Goal: Task Accomplishment & Management: Complete application form

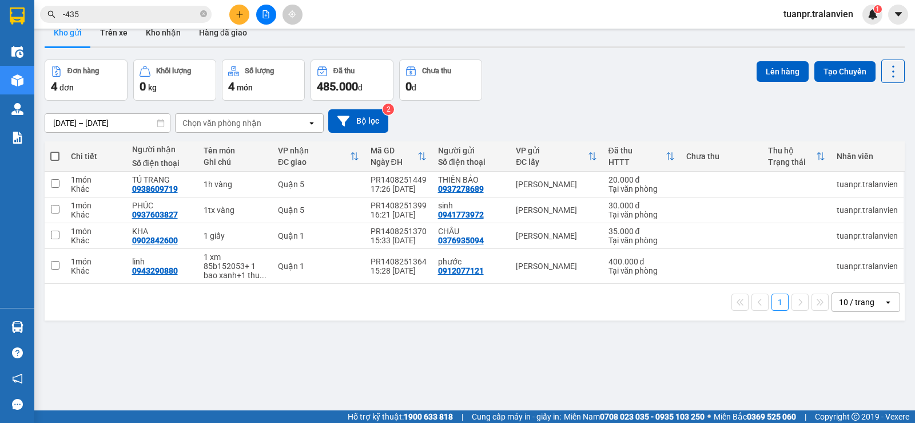
scroll to position [53, 0]
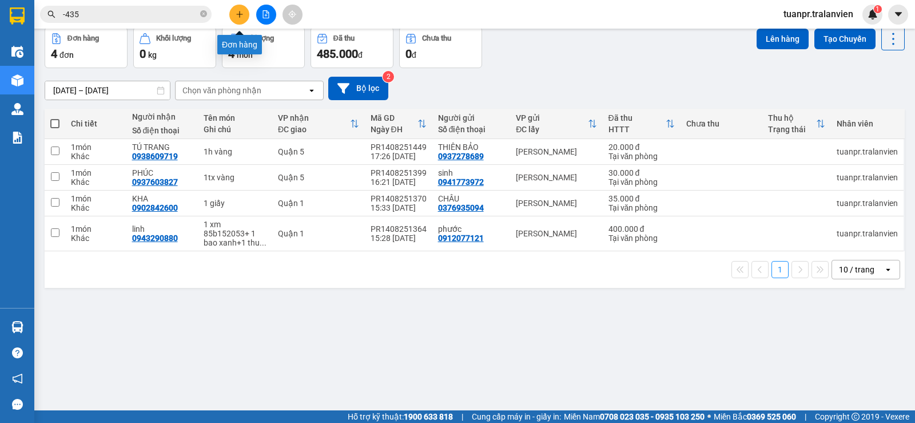
click at [231, 9] on button at bounding box center [239, 15] width 20 height 20
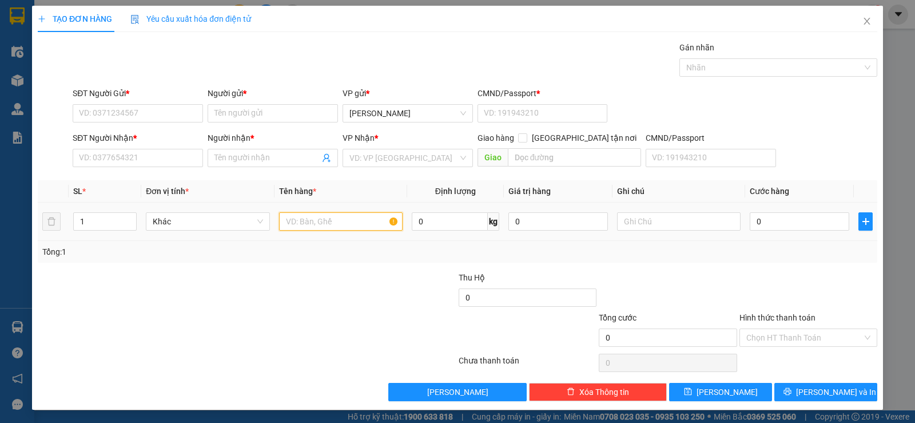
click at [322, 219] on input "text" at bounding box center [341, 221] width 124 height 18
type input "1tg"
click at [766, 229] on input "0" at bounding box center [800, 221] width 100 height 18
type input "3"
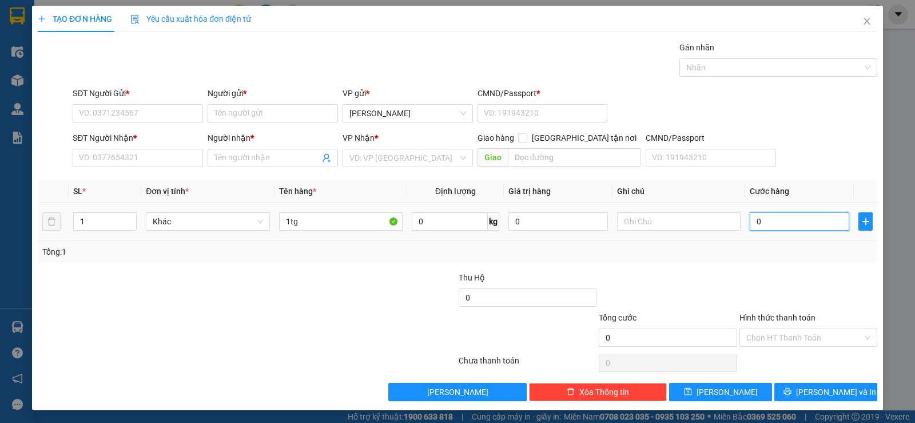
type input "3"
type input "30"
click at [765, 247] on div "Tổng: 1" at bounding box center [457, 251] width 830 height 13
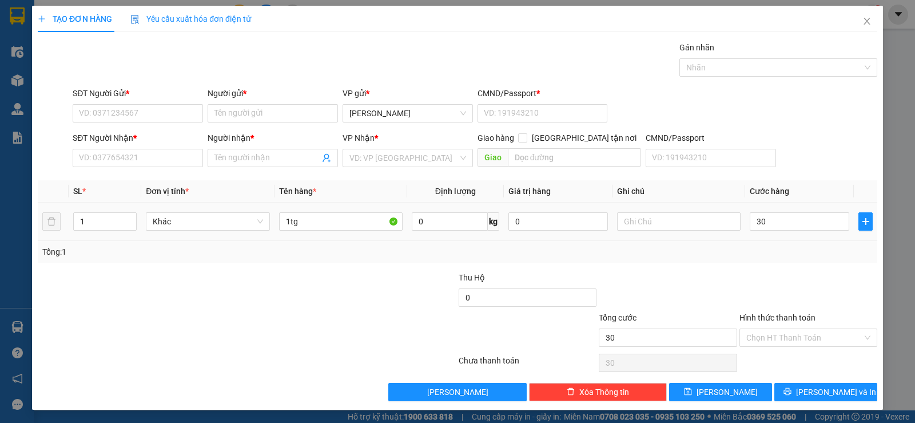
type input "30.000"
click at [767, 250] on div "Tổng: 1" at bounding box center [457, 251] width 830 height 13
click at [122, 161] on input "SĐT Người Nhận *" at bounding box center [138, 158] width 130 height 18
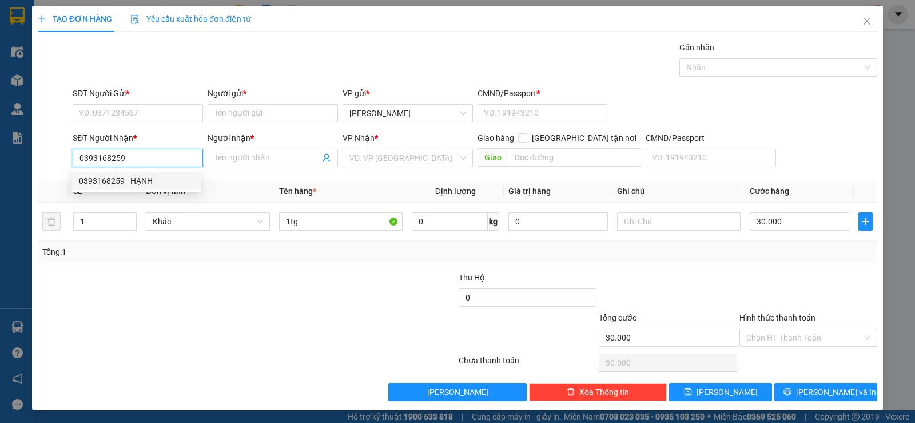
type input "0393168259"
click at [146, 170] on div "0393168259 0393168259 - HẠNH" at bounding box center [136, 180] width 129 height 23
click at [144, 176] on div "Transit Pickup Surcharge Ids Transit Deliver Surcharge Ids Transit Deliver Surc…" at bounding box center [458, 221] width 840 height 360
click at [141, 158] on input "0393168259" at bounding box center [138, 158] width 130 height 18
click at [140, 177] on div "0393168259 - HẠNH" at bounding box center [137, 180] width 116 height 13
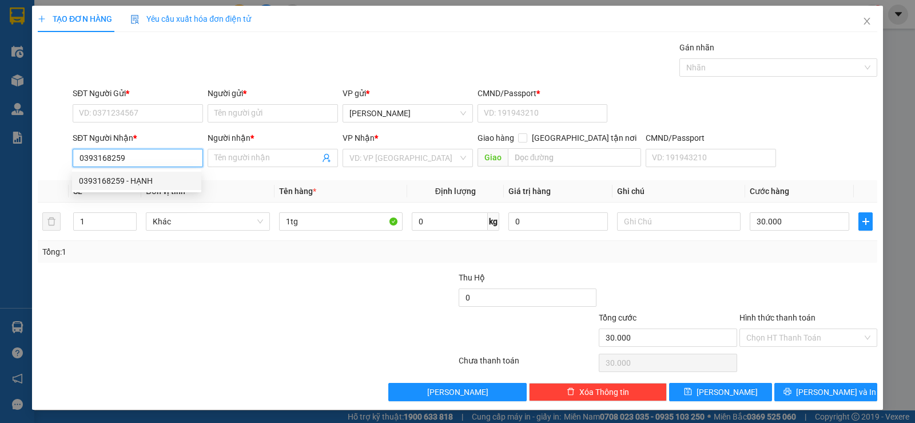
type input "HẠNH"
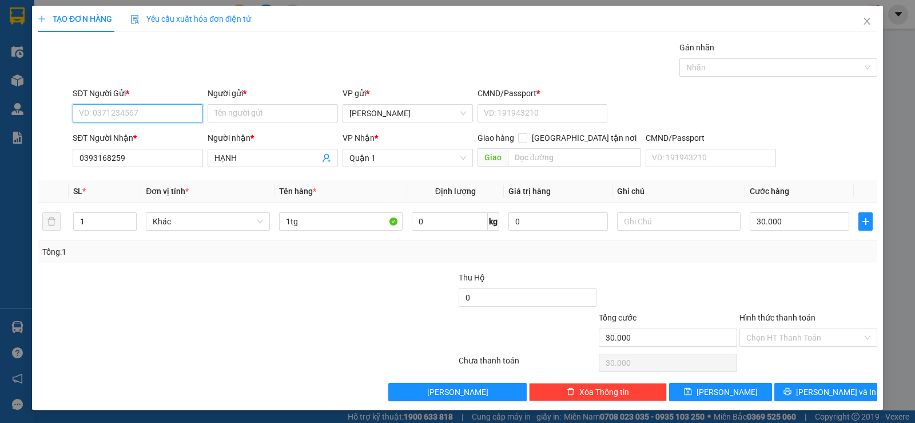
click at [138, 113] on input "SĐT Người Gửi *" at bounding box center [138, 113] width 130 height 18
click at [141, 112] on input "SĐT Người Gửi *" at bounding box center [138, 113] width 130 height 18
click at [277, 184] on th "Tên hàng *" at bounding box center [341, 191] width 133 height 22
click at [152, 156] on input "0393168259" at bounding box center [138, 158] width 130 height 18
click at [129, 112] on input "SĐT Người Gửi *" at bounding box center [138, 113] width 130 height 18
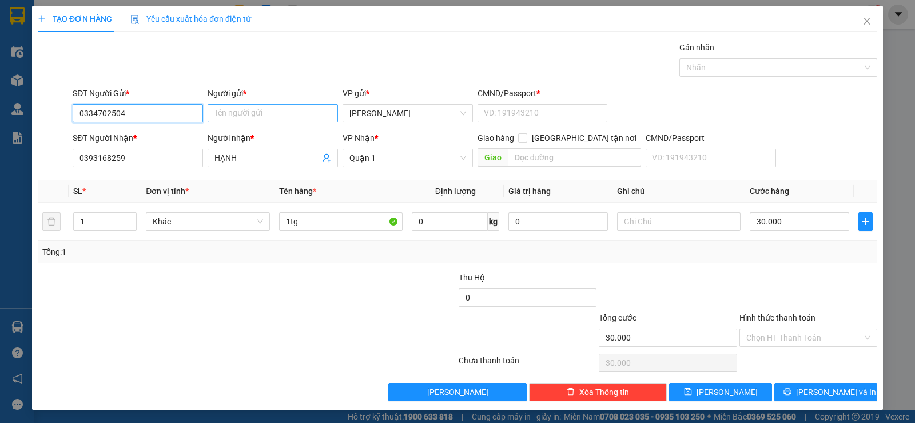
type input "0334702504"
click at [244, 116] on input "Người gửi *" at bounding box center [273, 113] width 130 height 18
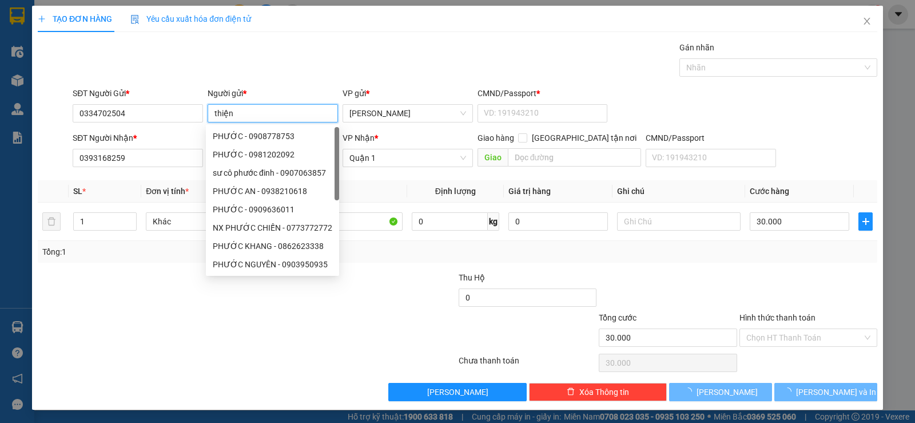
type input "thiện"
drag, startPoint x: 331, startPoint y: 62, endPoint x: 463, endPoint y: 74, distance: 133.2
click at [332, 62] on div "Gán nhãn Nhãn" at bounding box center [474, 61] width 809 height 40
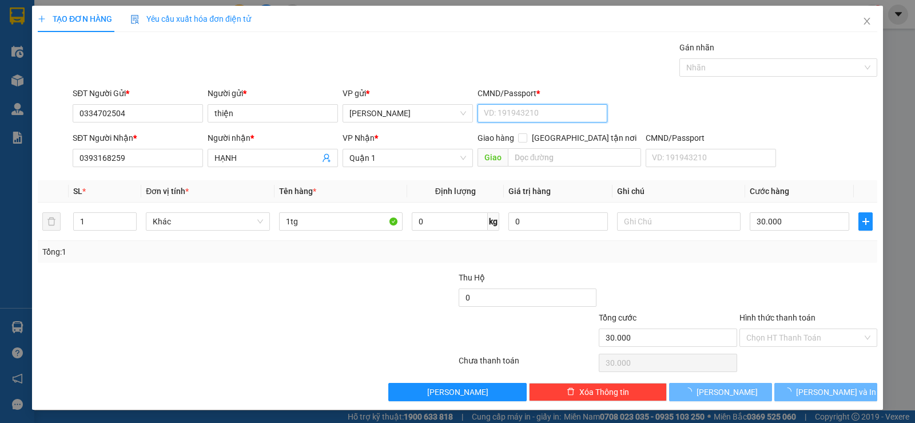
click at [554, 109] on input "CMND/Passport *" at bounding box center [543, 113] width 130 height 18
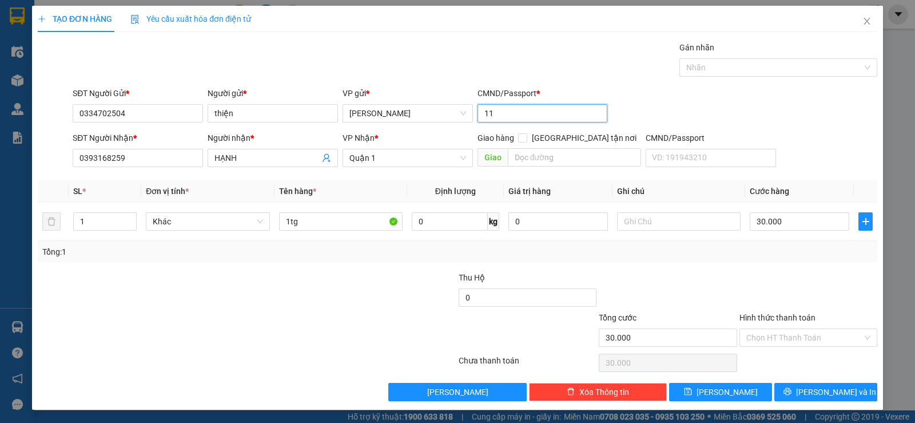
type input "11"
click at [755, 102] on div "SĐT Người Gửi * 0334702504 Người gửi * thiện VP gửi * [PERSON_NAME] CMND/Passpo…" at bounding box center [474, 107] width 809 height 40
click at [781, 336] on input "Hình thức thanh toán" at bounding box center [804, 337] width 116 height 17
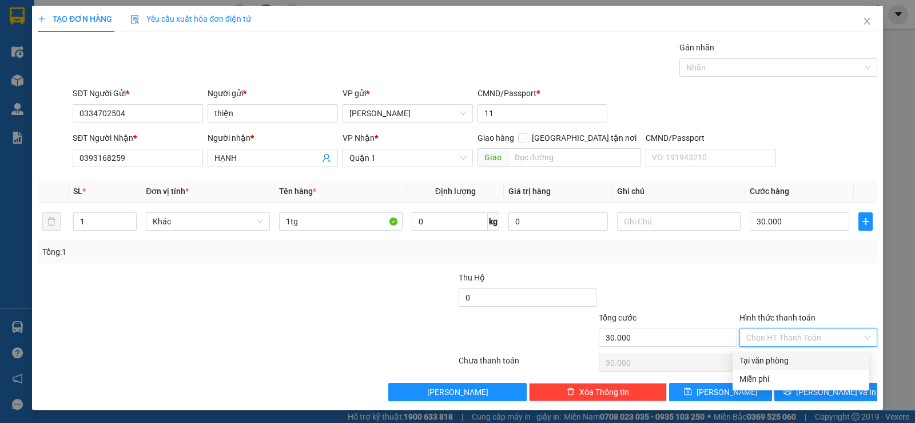
click at [767, 357] on div "Tại văn phòng" at bounding box center [800, 360] width 123 height 13
type input "0"
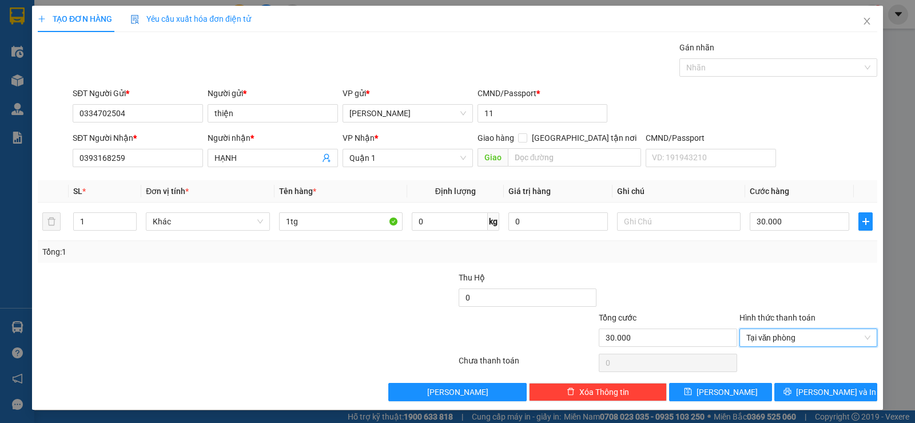
click at [659, 295] on div at bounding box center [668, 291] width 140 height 40
click at [792, 387] on button "[PERSON_NAME] và In" at bounding box center [825, 392] width 103 height 18
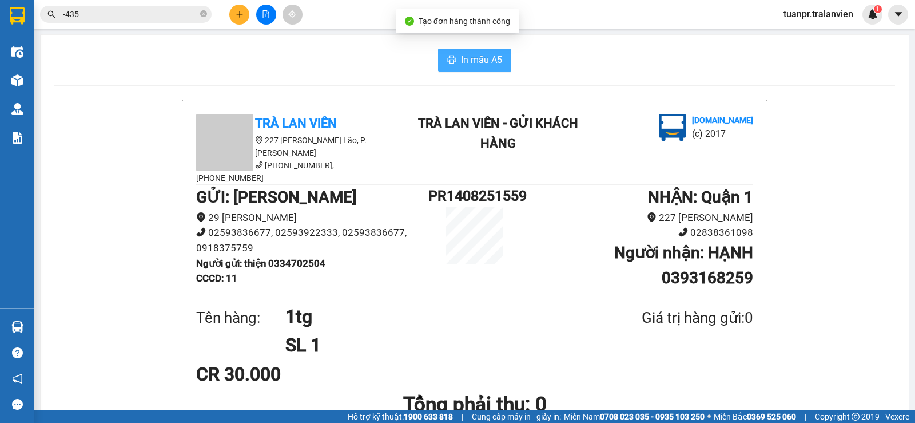
click at [480, 62] on span "In mẫu A5" at bounding box center [481, 60] width 41 height 14
click at [236, 15] on icon "plus" at bounding box center [240, 14] width 8 height 8
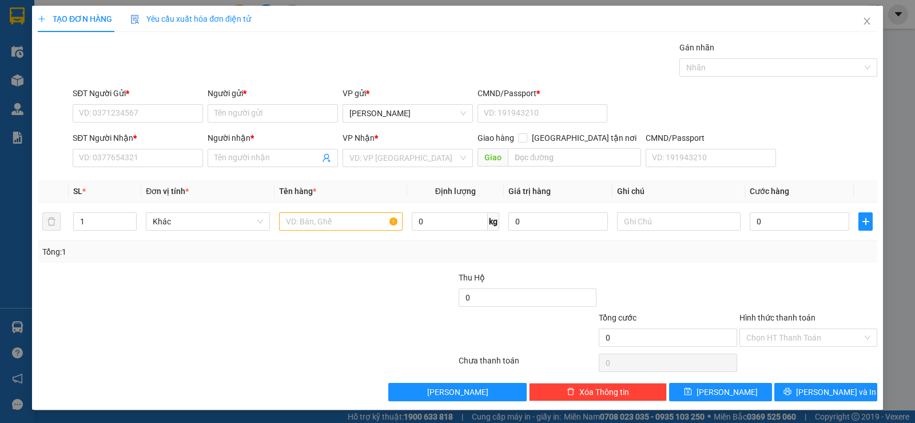
click at [135, 148] on div "SĐT Người Nhận *" at bounding box center [138, 140] width 130 height 17
click at [130, 162] on input "SĐT Người Nhận *" at bounding box center [138, 158] width 130 height 18
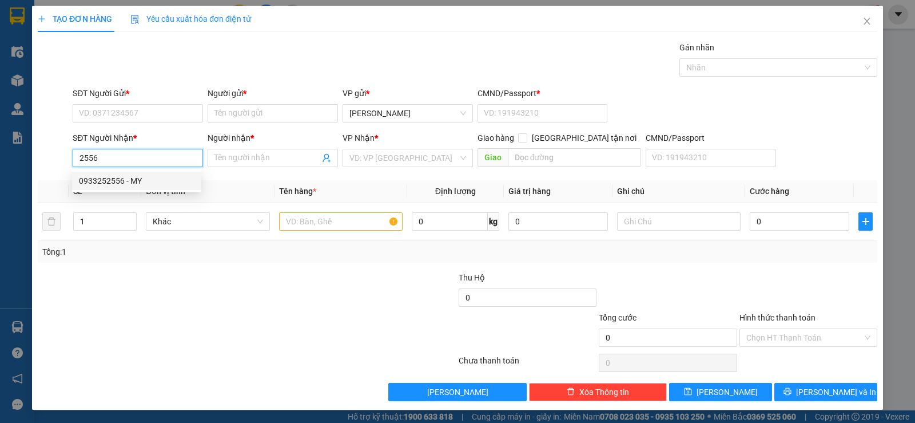
click at [131, 182] on div "0933252556 - MY" at bounding box center [137, 180] width 116 height 13
type input "0933252556"
type input "MY"
type input "0933252556"
click at [126, 126] on div "SĐT Người Gửi * VD: 0371234567" at bounding box center [138, 107] width 130 height 40
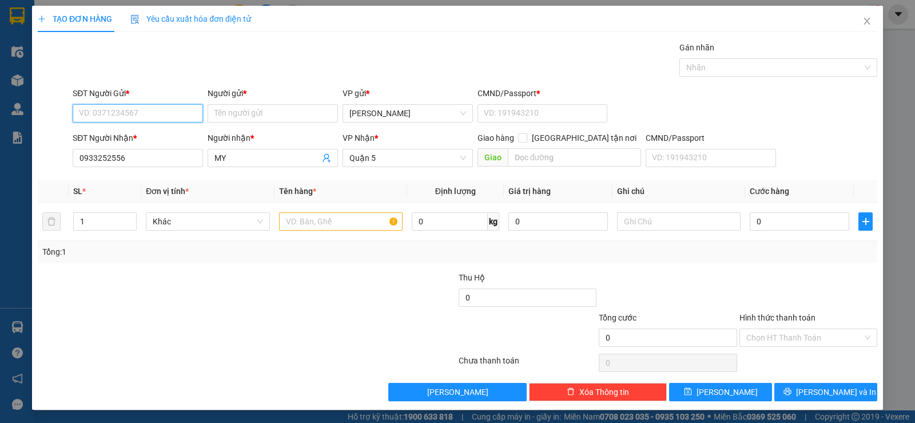
click at [136, 114] on input "SĐT Người Gửi *" at bounding box center [138, 113] width 130 height 18
click at [140, 133] on div "0385551706 - HƯƠNG" at bounding box center [137, 136] width 116 height 13
type input "0385551706"
type input "HƯƠNG"
type input "11"
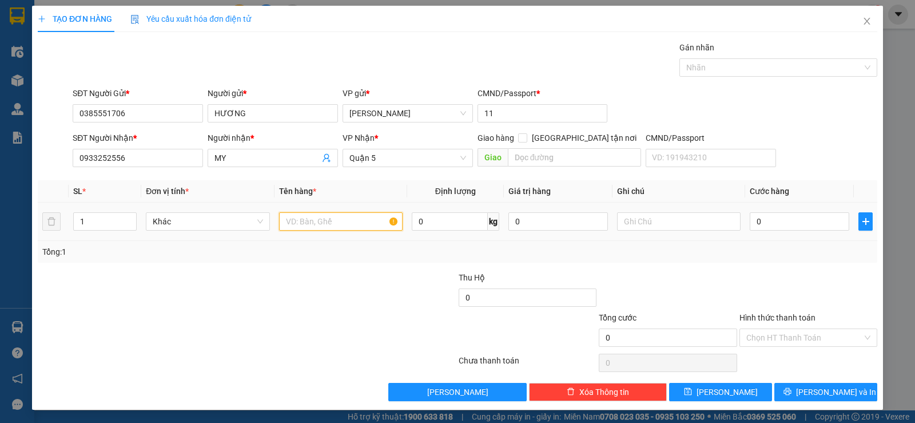
click at [313, 222] on input "text" at bounding box center [341, 221] width 124 height 18
type input "1c xám"
click at [770, 234] on td "0" at bounding box center [799, 221] width 109 height 38
click at [770, 215] on input "0" at bounding box center [800, 221] width 100 height 18
type input "2"
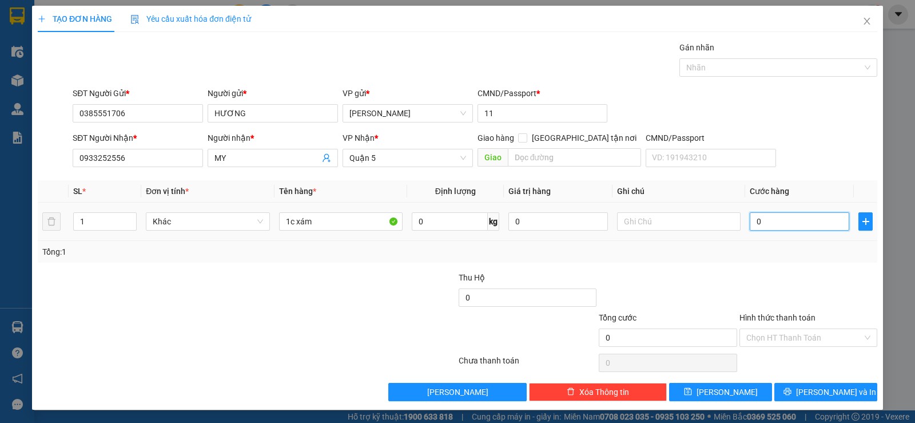
type input "2"
type input "25"
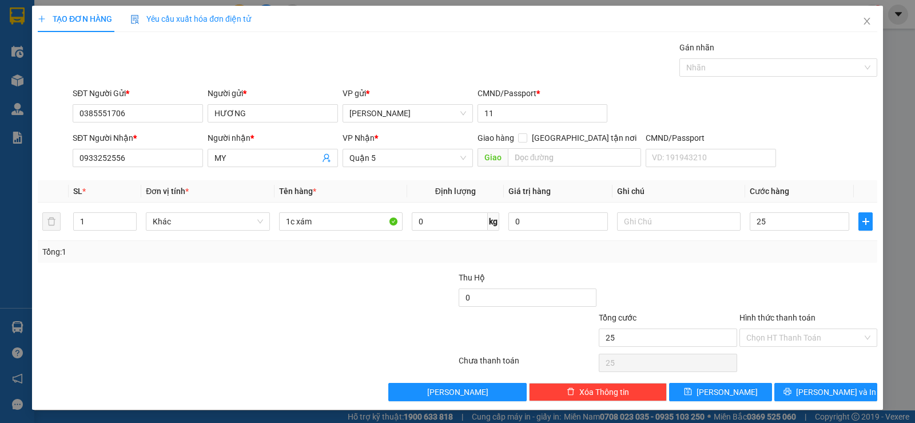
type input "25.000"
click at [745, 254] on div "Tổng: 1" at bounding box center [457, 251] width 830 height 13
click at [807, 387] on button "[PERSON_NAME] và In" at bounding box center [825, 392] width 103 height 18
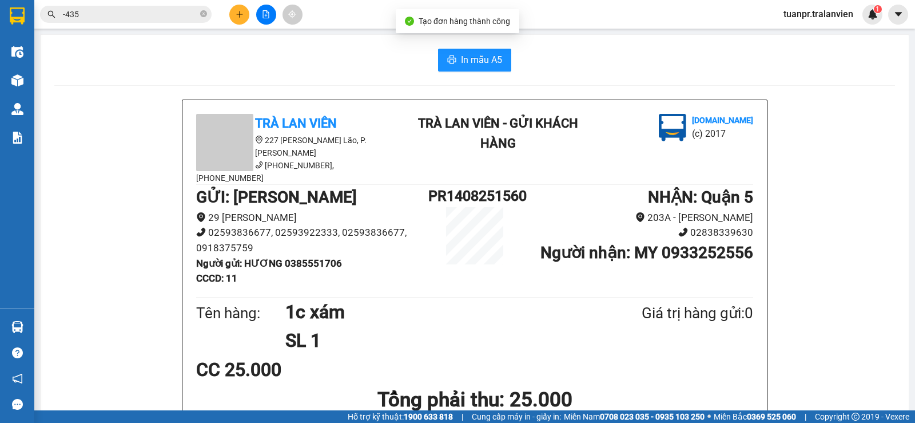
click at [470, 57] on span "In mẫu A5" at bounding box center [481, 60] width 41 height 14
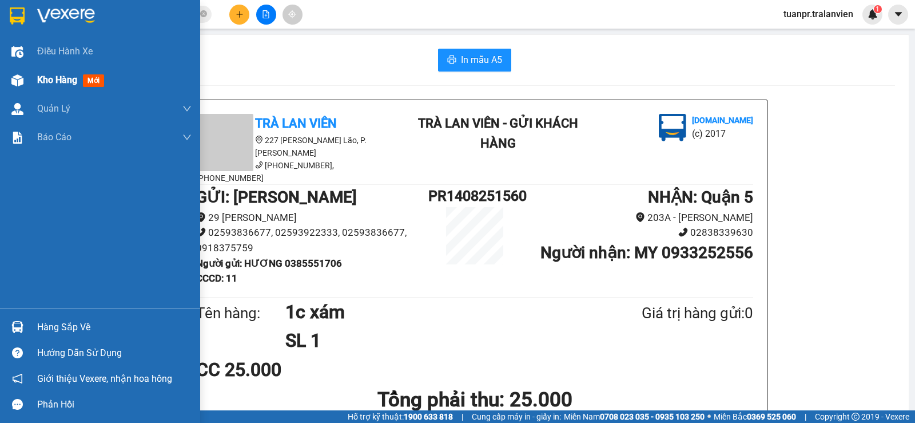
click at [74, 81] on span "Kho hàng" at bounding box center [57, 79] width 40 height 11
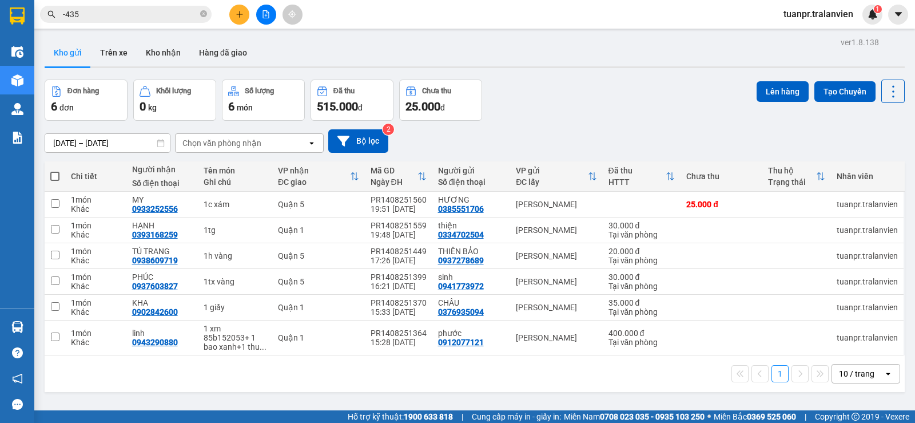
scroll to position [53, 0]
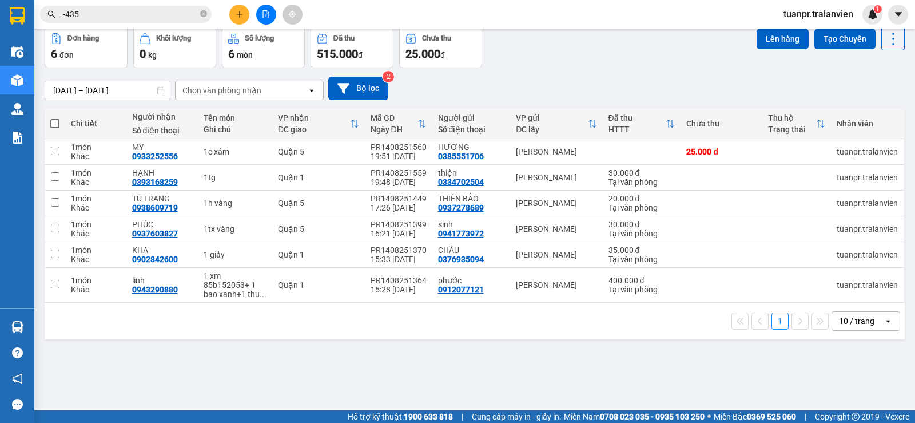
click at [237, 10] on icon "plus" at bounding box center [240, 14] width 8 height 8
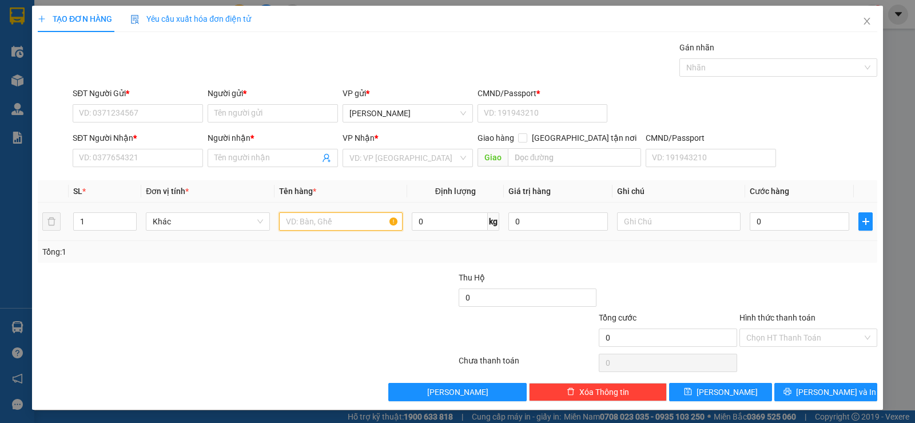
click at [315, 216] on input "text" at bounding box center [341, 221] width 124 height 18
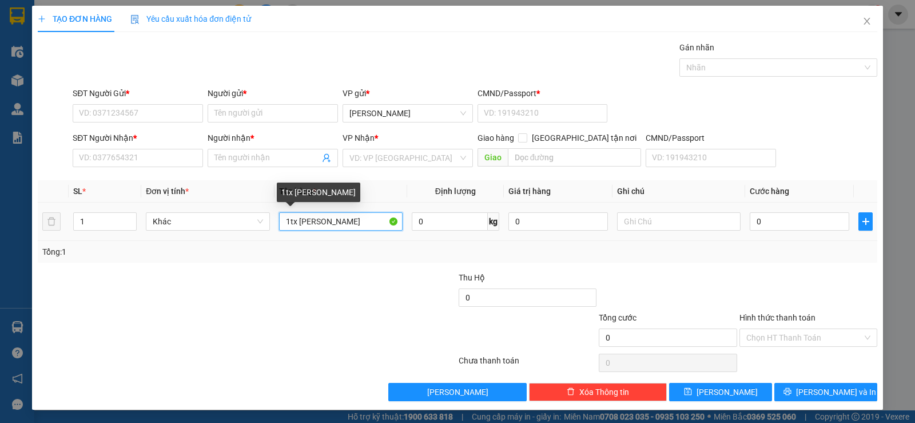
click at [308, 221] on input "1tx [PERSON_NAME]" at bounding box center [341, 221] width 124 height 18
type input "1tx vàng chung"
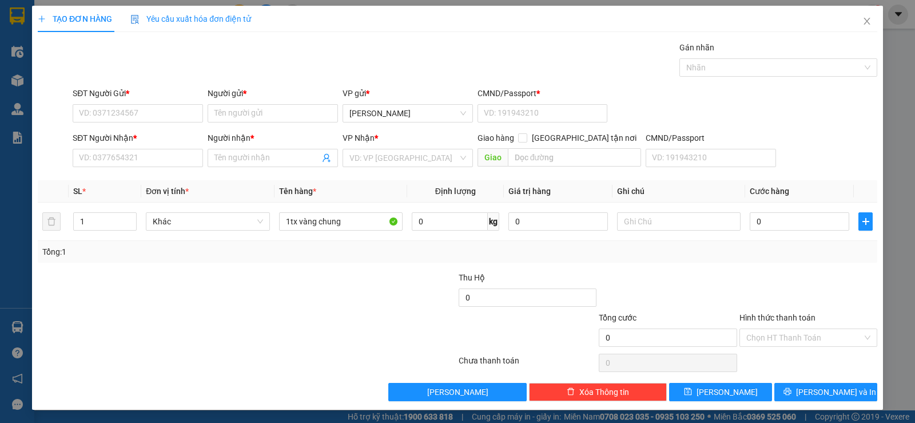
click at [313, 262] on div "Transit Pickup Surcharge Ids Transit Deliver Surcharge Ids Transit Deliver Surc…" at bounding box center [458, 221] width 840 height 360
click at [790, 226] on input "0" at bounding box center [800, 221] width 100 height 18
type input "3"
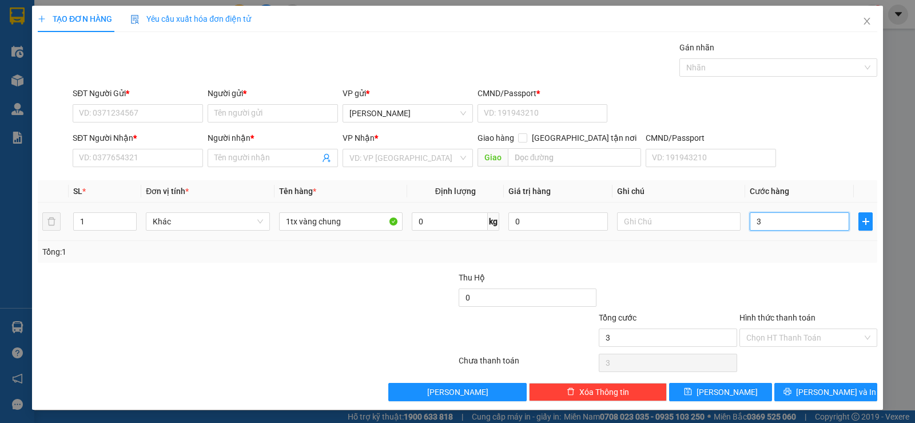
type input "30"
type input "30.000"
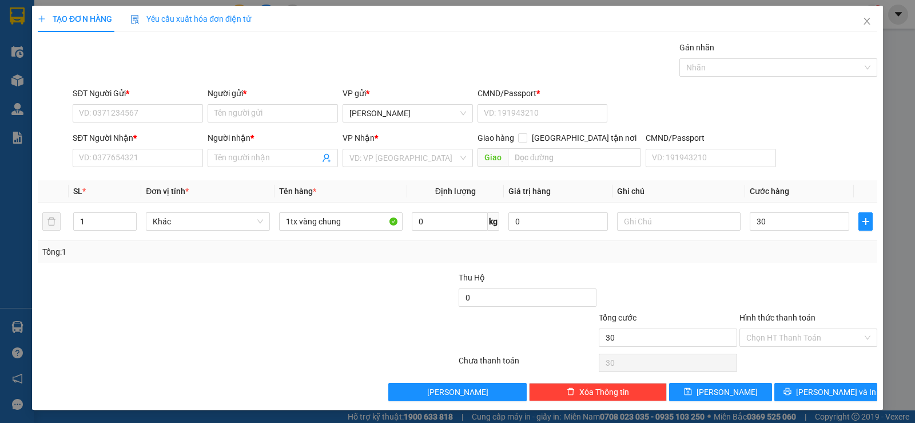
type input "30.000"
click at [823, 275] on div at bounding box center [808, 291] width 140 height 40
click at [121, 162] on input "SĐT Người Nhận *" at bounding box center [138, 158] width 130 height 18
click at [304, 55] on div "Gán nhãn Nhãn" at bounding box center [474, 61] width 809 height 40
click at [233, 50] on div "Gán nhãn Nhãn" at bounding box center [474, 61] width 809 height 40
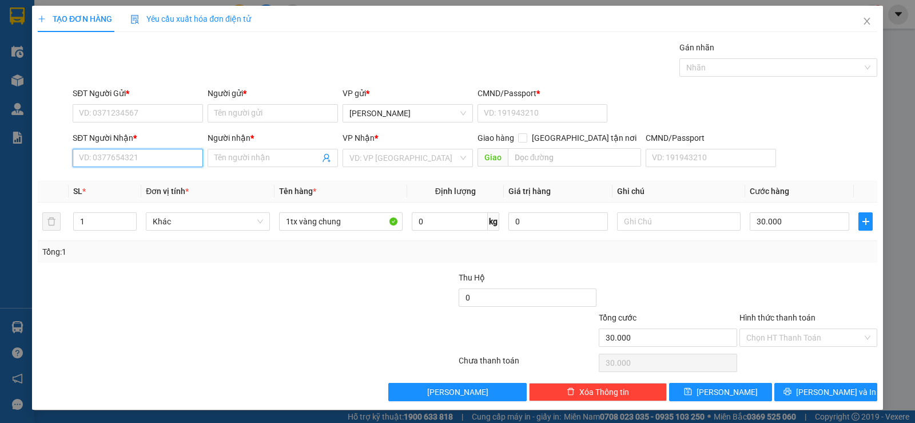
click at [139, 153] on input "SĐT Người Nhận *" at bounding box center [138, 158] width 130 height 18
click at [162, 153] on input "SĐT Người Nhận *" at bounding box center [138, 158] width 130 height 18
click at [161, 162] on input "SĐT Người Nhận *" at bounding box center [138, 158] width 130 height 18
click at [162, 149] on input "SĐT Người Nhận *" at bounding box center [138, 158] width 130 height 18
click at [222, 65] on div "Gán nhãn Nhãn" at bounding box center [474, 61] width 809 height 40
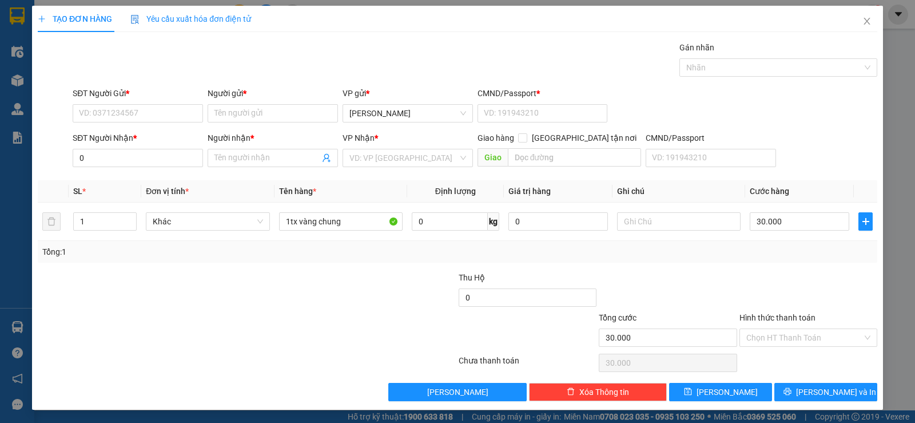
click at [571, 54] on div "Gán nhãn Nhãn" at bounding box center [474, 61] width 809 height 40
click at [145, 160] on input "0" at bounding box center [138, 158] width 130 height 18
click at [160, 161] on input "0" at bounding box center [138, 158] width 130 height 18
type input "0342070498"
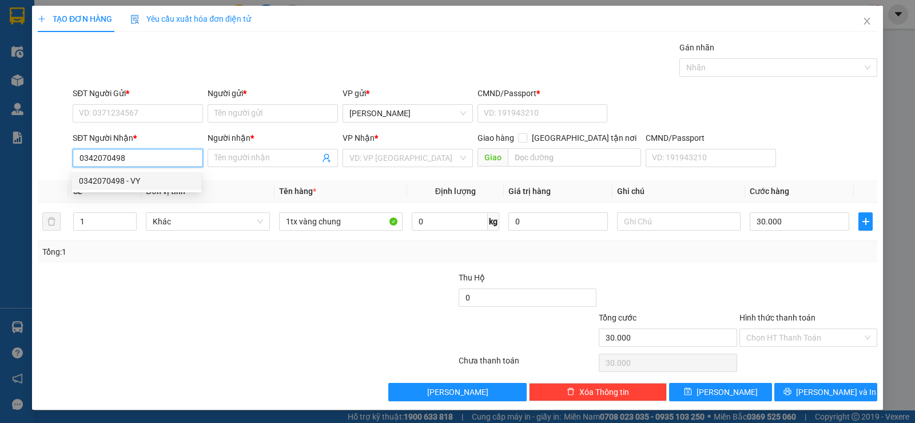
click at [145, 180] on div "0342070498 - VY" at bounding box center [137, 180] width 116 height 13
type input "VY"
type input "0342070498"
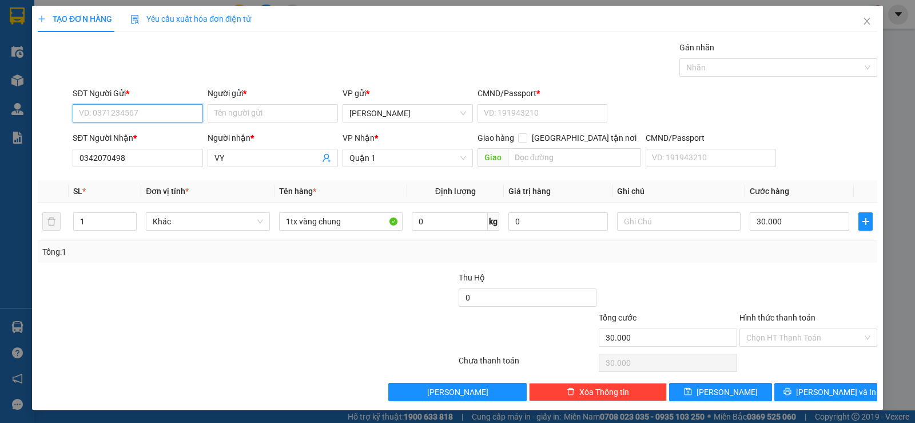
click at [128, 105] on input "SĐT Người Gửi *" at bounding box center [138, 113] width 130 height 18
click at [150, 114] on input "SĐT Người Gửi *" at bounding box center [138, 113] width 130 height 18
click at [125, 114] on input "SĐT Người Gửi *" at bounding box center [138, 113] width 130 height 18
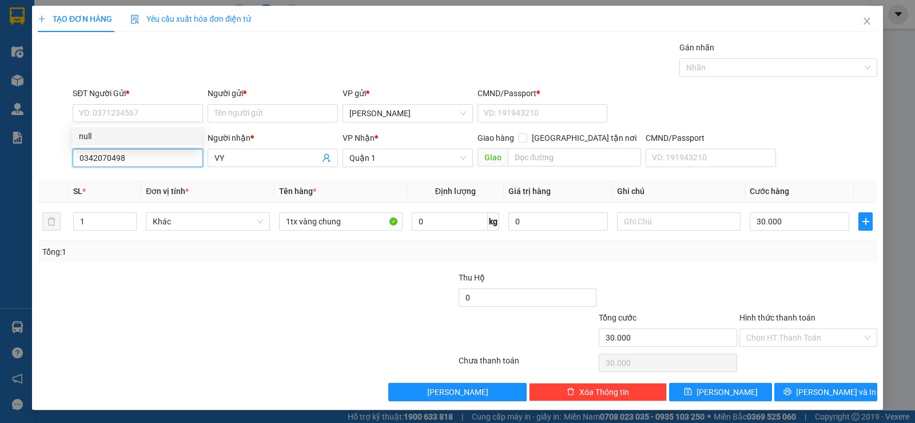
click at [141, 162] on input "0342070498" at bounding box center [138, 158] width 130 height 18
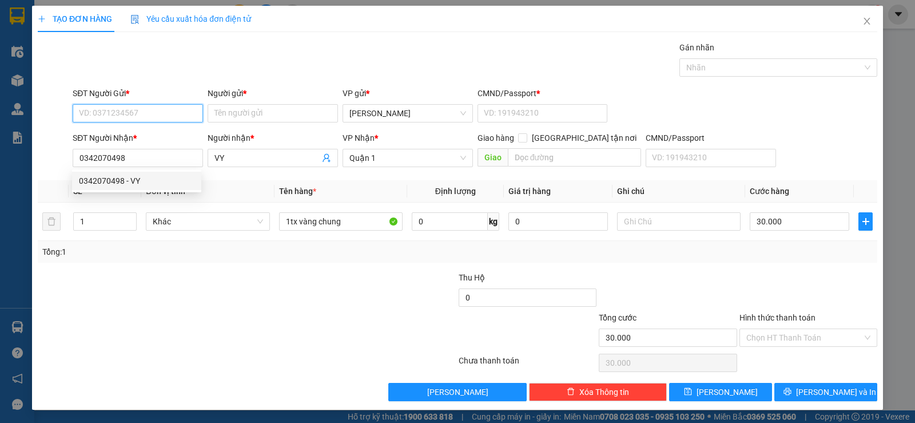
click at [156, 116] on input "SĐT Người Gửi *" at bounding box center [138, 113] width 130 height 18
paste input "0342070498"
type input "0342070498"
click at [210, 73] on div "Gán nhãn Nhãn" at bounding box center [474, 61] width 809 height 40
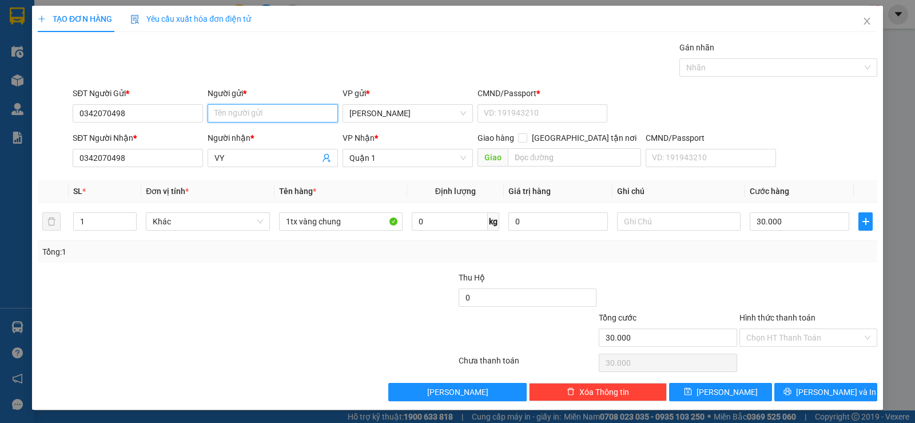
click at [260, 106] on input "Người gửi *" at bounding box center [273, 113] width 130 height 18
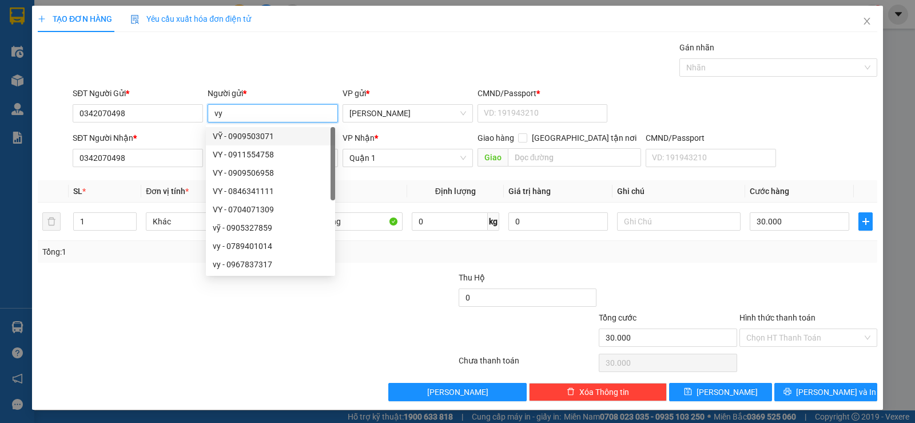
type input "vy"
click at [178, 46] on div "Gán nhãn Nhãn" at bounding box center [474, 61] width 809 height 40
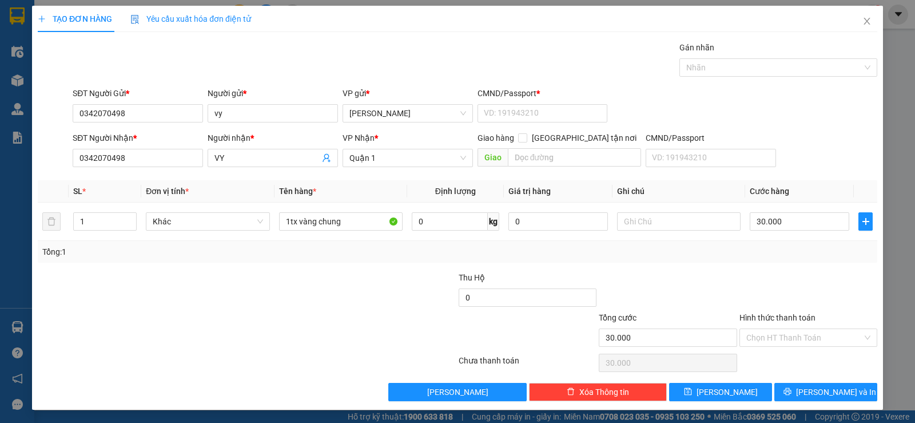
click at [324, 292] on div at bounding box center [387, 291] width 140 height 40
click at [810, 297] on div at bounding box center [808, 291] width 140 height 40
click at [791, 342] on input "Hình thức thanh toán" at bounding box center [804, 337] width 116 height 17
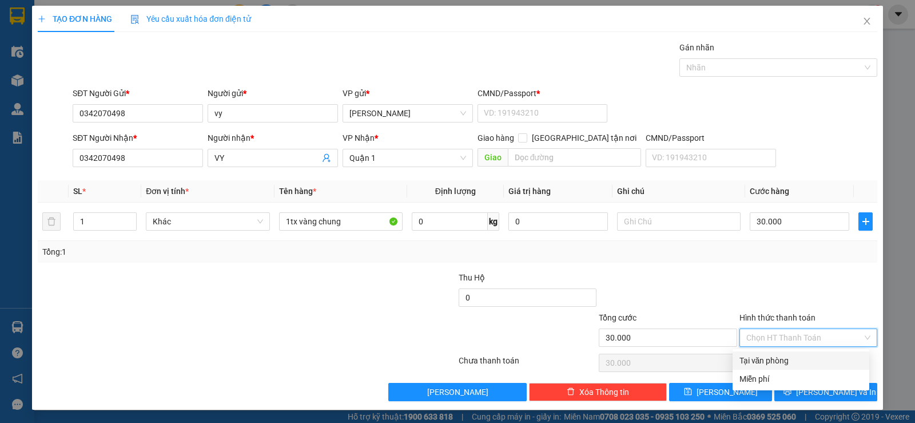
click at [771, 365] on div "Tại văn phòng" at bounding box center [800, 360] width 123 height 13
type input "0"
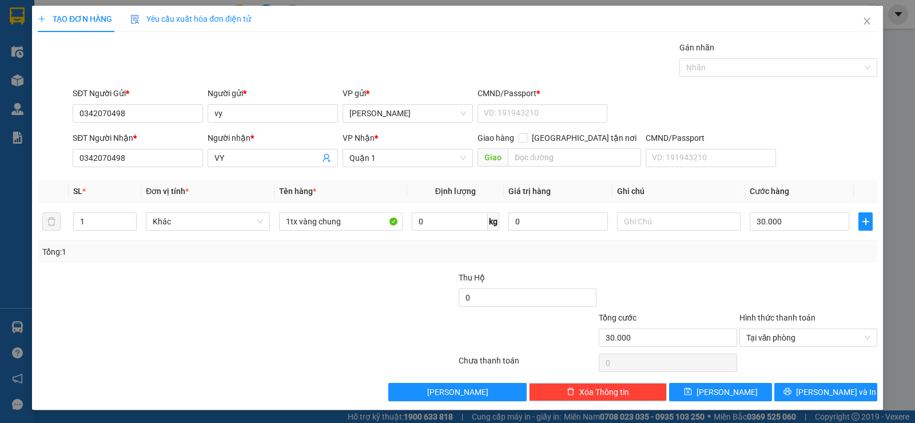
click at [681, 260] on div "Tổng: 1" at bounding box center [458, 252] width 840 height 22
click at [690, 272] on div at bounding box center [668, 291] width 140 height 40
click at [813, 391] on span "[PERSON_NAME] và In" at bounding box center [836, 391] width 80 height 13
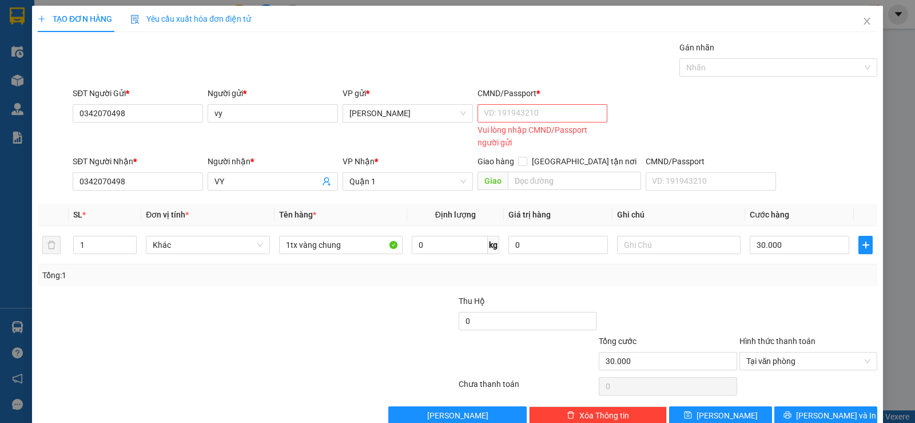
click at [505, 126] on div "Vui lòng nhập CMND/Passport người gửi" at bounding box center [543, 136] width 130 height 25
click at [505, 122] on input "CMND/Passport *" at bounding box center [543, 113] width 130 height 18
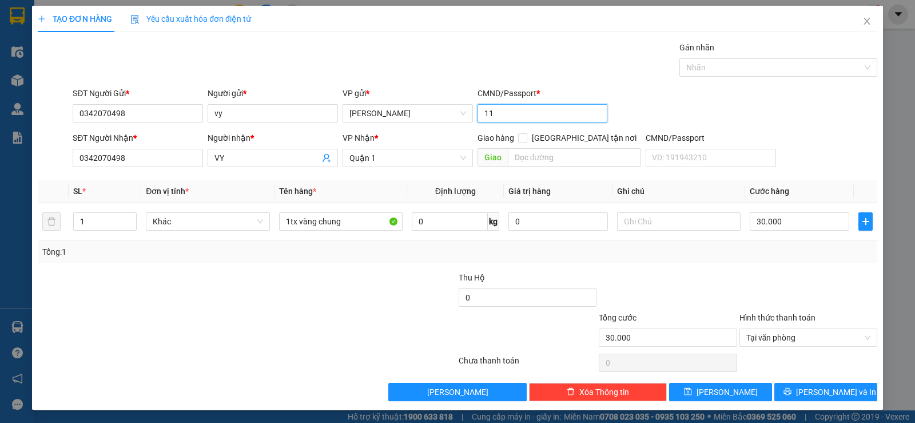
type input "11"
click at [651, 104] on div "SĐT Người Gửi * 0342070498 Người gửi * vy VP gửi * [PERSON_NAME] CMND/Passport …" at bounding box center [474, 107] width 809 height 40
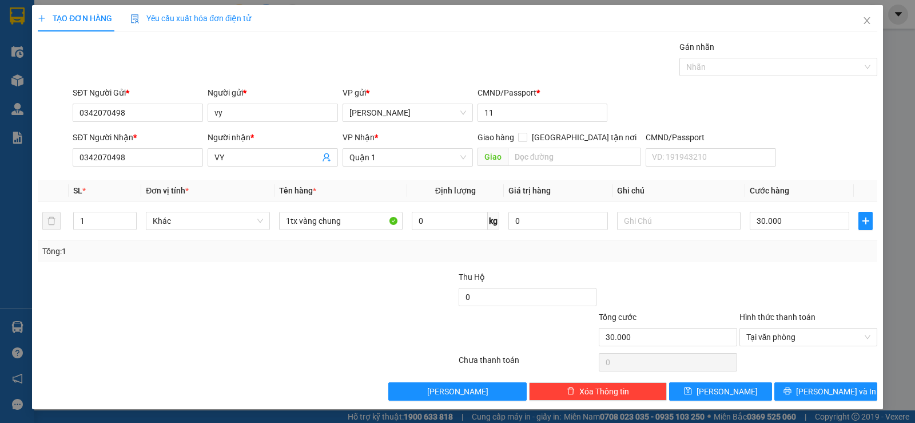
click at [793, 377] on div "Transit Pickup Surcharge Ids Transit Deliver Surcharge Ids Transit Deliver Surc…" at bounding box center [458, 221] width 840 height 360
click at [791, 389] on button "[PERSON_NAME] và In" at bounding box center [825, 391] width 103 height 18
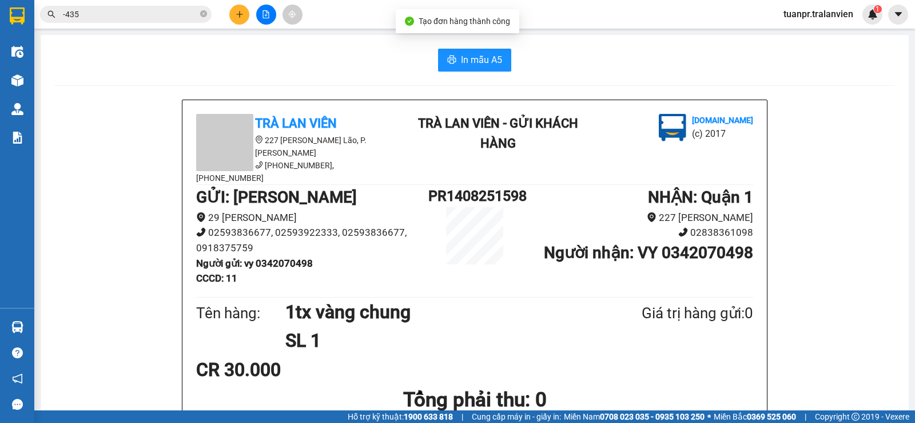
click at [466, 65] on span "In mẫu A5" at bounding box center [481, 60] width 41 height 14
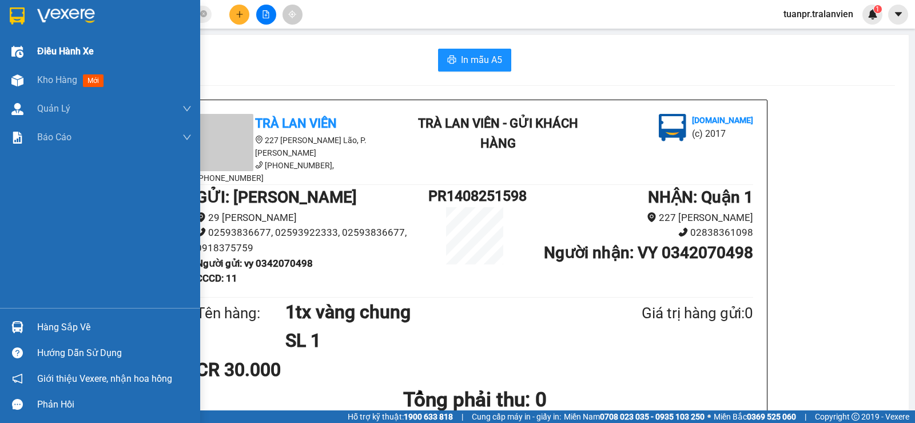
click at [44, 75] on span "Kho hàng" at bounding box center [57, 79] width 40 height 11
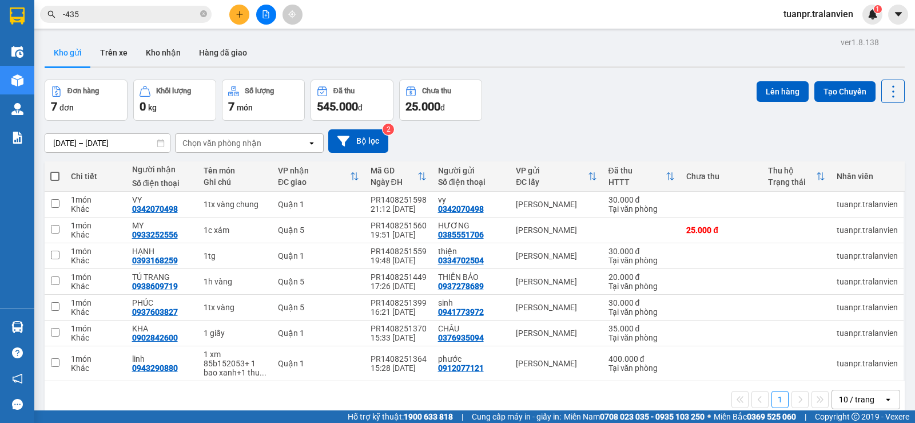
click at [522, 66] on div at bounding box center [475, 67] width 860 height 2
